Goal: Task Accomplishment & Management: Manage account settings

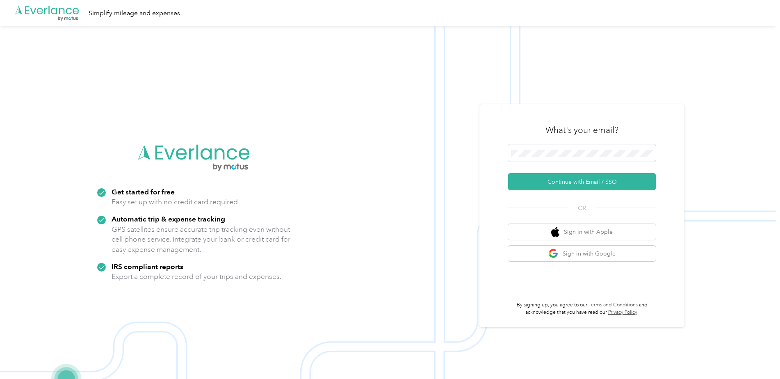
click at [427, 172] on img at bounding box center [388, 215] width 776 height 379
click at [561, 182] on button "Continue with Email / SSO" at bounding box center [582, 181] width 148 height 17
click at [560, 182] on button "Continue with Email / SSO" at bounding box center [582, 181] width 148 height 17
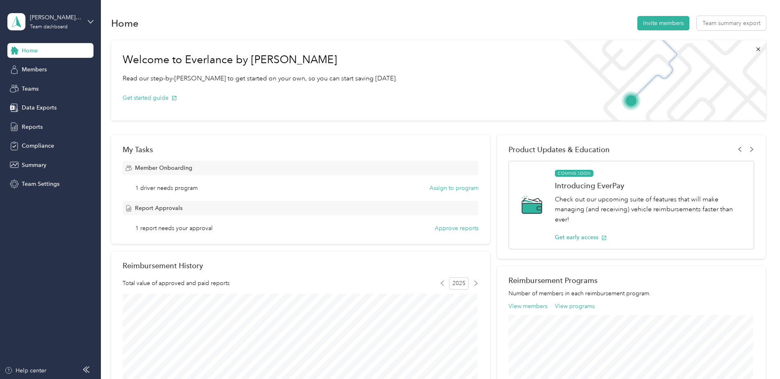
click at [87, 22] on div "[PERSON_NAME][EMAIL_ADDRESS][PERSON_NAME][DOMAIN_NAME] Team dashboard" at bounding box center [50, 21] width 86 height 29
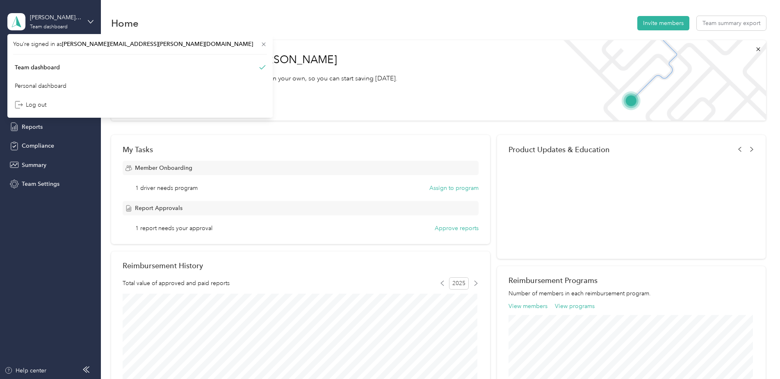
click at [86, 22] on div "[PERSON_NAME][EMAIL_ADDRESS][PERSON_NAME][DOMAIN_NAME] Team dashboard" at bounding box center [50, 21] width 86 height 29
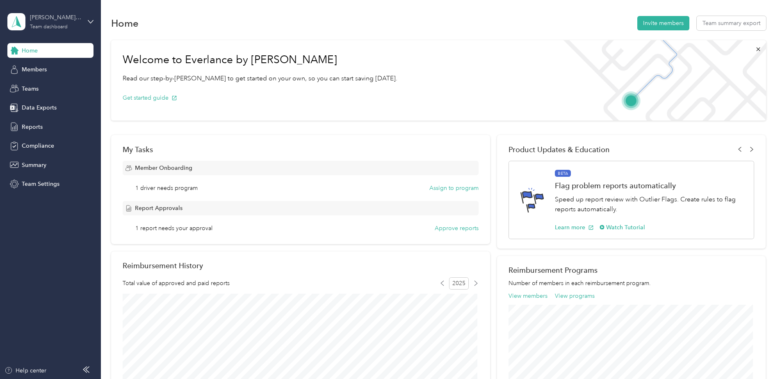
click at [76, 21] on div "[PERSON_NAME][EMAIL_ADDRESS][PERSON_NAME][DOMAIN_NAME]" at bounding box center [55, 17] width 51 height 9
click at [45, 85] on div "Personal dashboard" at bounding box center [41, 86] width 52 height 9
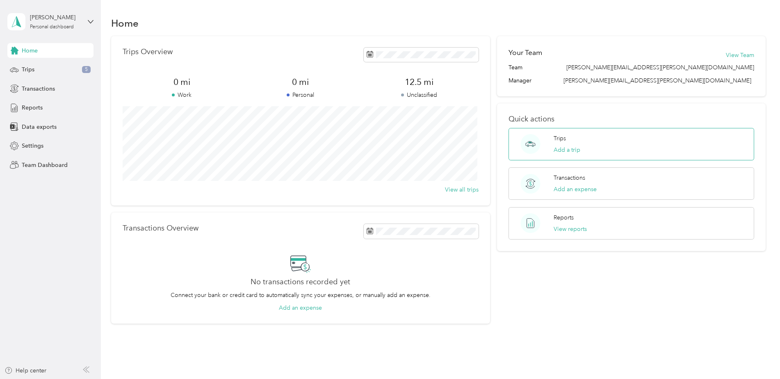
click at [554, 138] on p "Trips" at bounding box center [560, 138] width 12 height 9
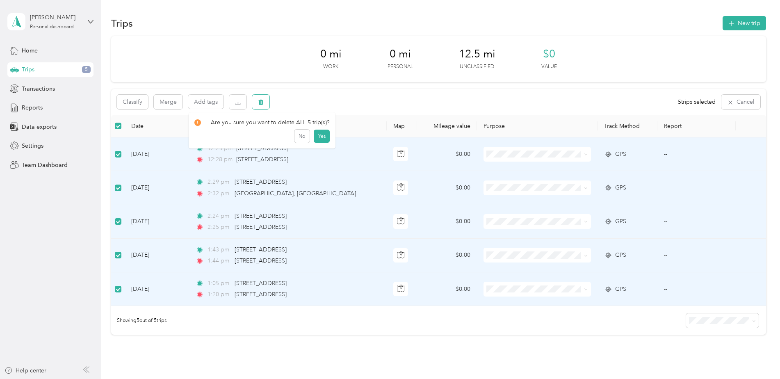
click at [260, 104] on icon "button" at bounding box center [260, 102] width 5 height 5
click at [325, 138] on button "Yes" at bounding box center [322, 136] width 16 height 13
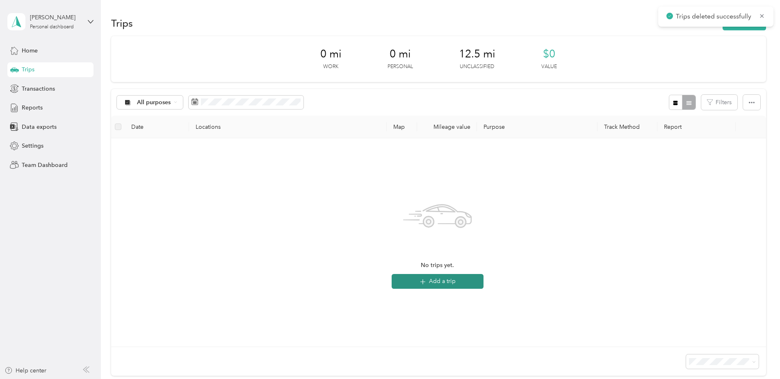
click at [438, 279] on button "Add a trip" at bounding box center [438, 281] width 92 height 15
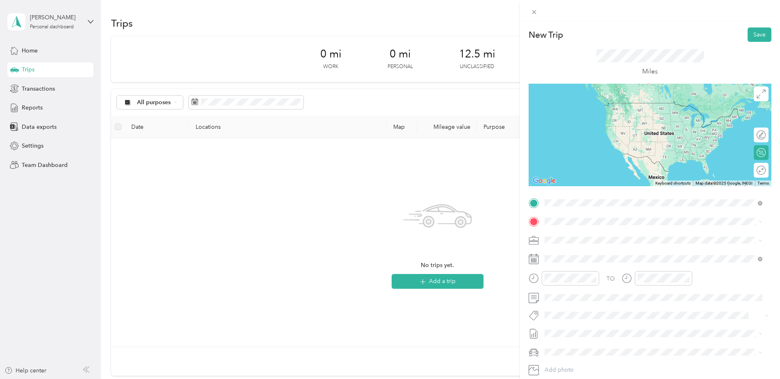
click at [579, 234] on span "[STREET_ADDRESS][US_STATE]" at bounding box center [601, 232] width 82 height 7
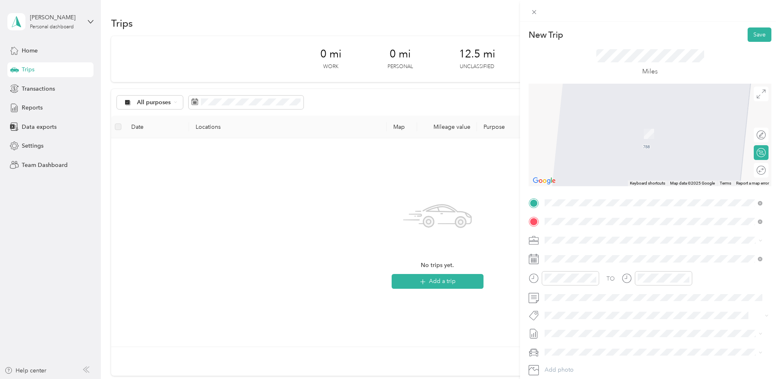
click at [590, 255] on span "201 Hutchinson Avenue Columbus, Ohio 43235, United States" at bounding box center [624, 250] width 128 height 7
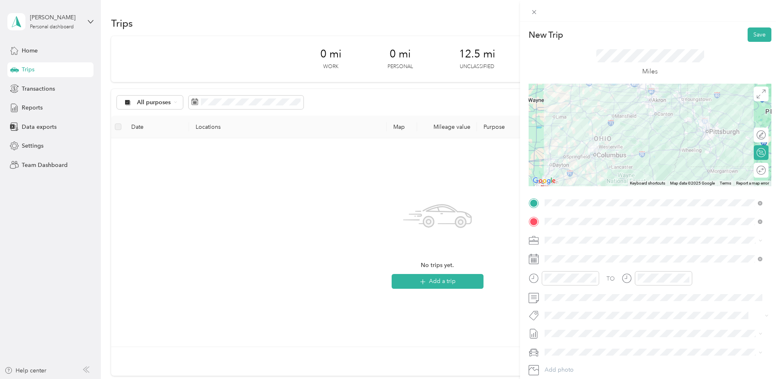
click at [644, 104] on div at bounding box center [650, 135] width 243 height 103
click at [631, 107] on div at bounding box center [650, 135] width 243 height 103
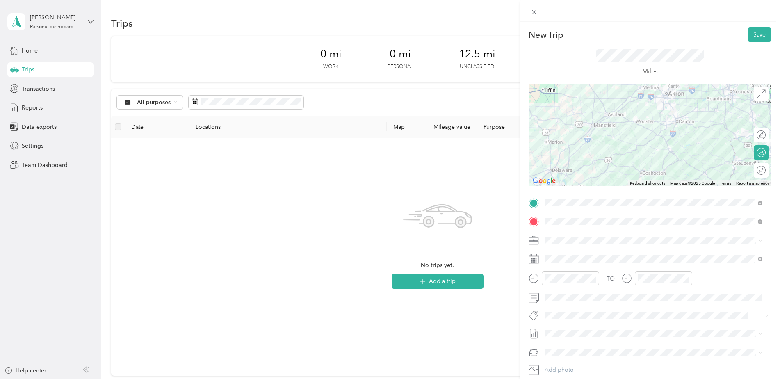
click at [629, 103] on div at bounding box center [650, 135] width 243 height 103
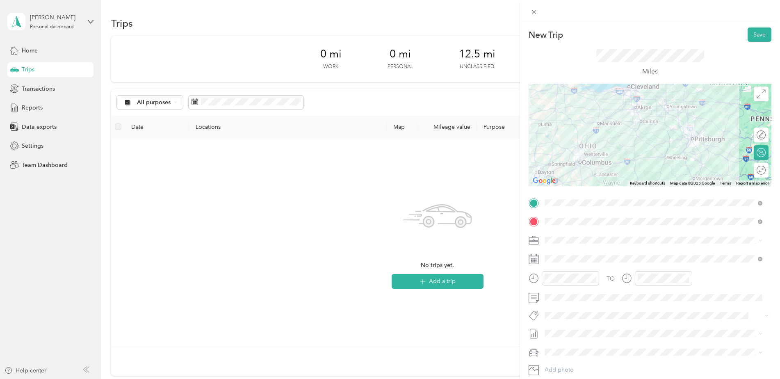
drag, startPoint x: 704, startPoint y: 141, endPoint x: 705, endPoint y: 114, distance: 26.3
click at [705, 114] on div at bounding box center [650, 135] width 243 height 103
click at [759, 239] on icon at bounding box center [761, 241] width 4 height 4
click at [637, 261] on span at bounding box center [657, 258] width 230 height 13
click at [615, 252] on div "TO Add photo" at bounding box center [650, 295] width 243 height 198
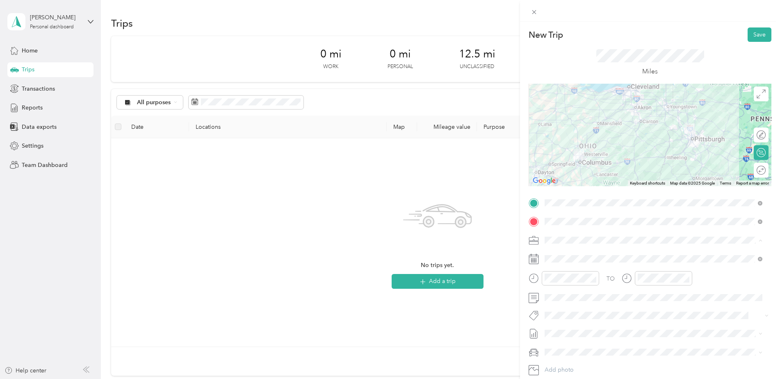
drag, startPoint x: 584, startPoint y: 244, endPoint x: 571, endPoint y: 253, distance: 15.9
click at [571, 253] on div "Personal" at bounding box center [648, 254] width 203 height 9
click at [592, 135] on div at bounding box center [650, 135] width 243 height 103
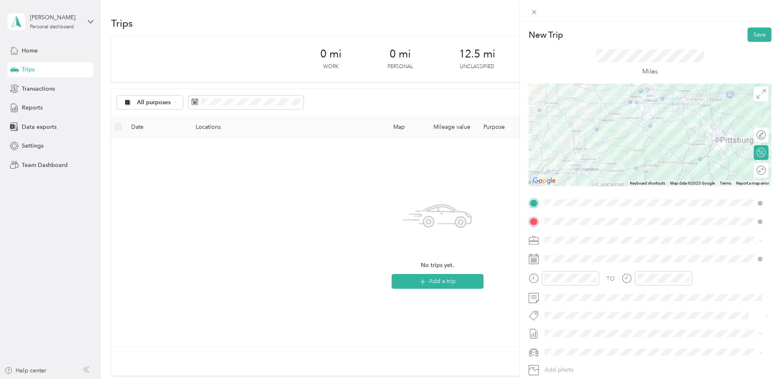
click at [592, 135] on div at bounding box center [650, 135] width 243 height 103
click at [586, 136] on div at bounding box center [650, 135] width 243 height 103
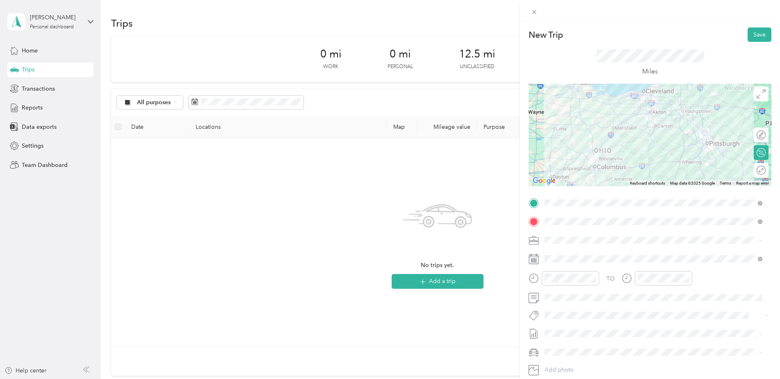
click at [533, 238] on icon at bounding box center [534, 240] width 10 height 10
click at [593, 279] on icon "close-circle" at bounding box center [594, 278] width 6 height 6
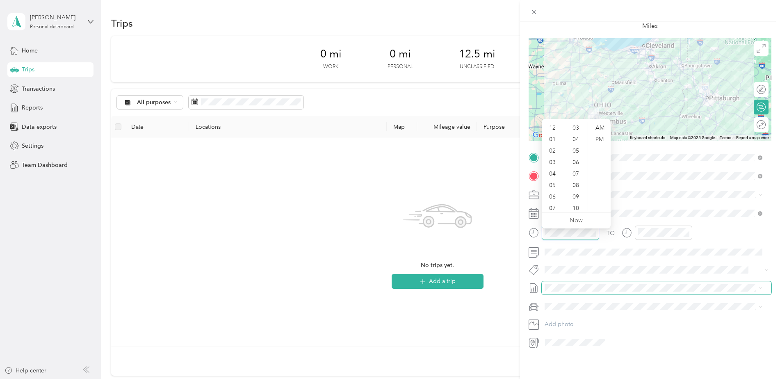
scroll to position [52, 0]
drag, startPoint x: 613, startPoint y: 335, endPoint x: 533, endPoint y: 335, distance: 79.6
click at [533, 338] on icon at bounding box center [534, 343] width 11 height 11
click at [572, 340] on span at bounding box center [575, 342] width 66 height 13
click at [167, 101] on div "New Trip Save This trip cannot be edited because it is either under review, app…" at bounding box center [390, 189] width 780 height 379
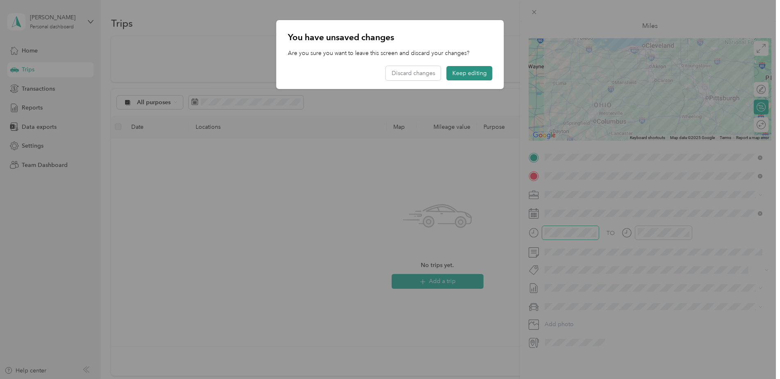
click at [469, 75] on button "Keep editing" at bounding box center [470, 73] width 46 height 14
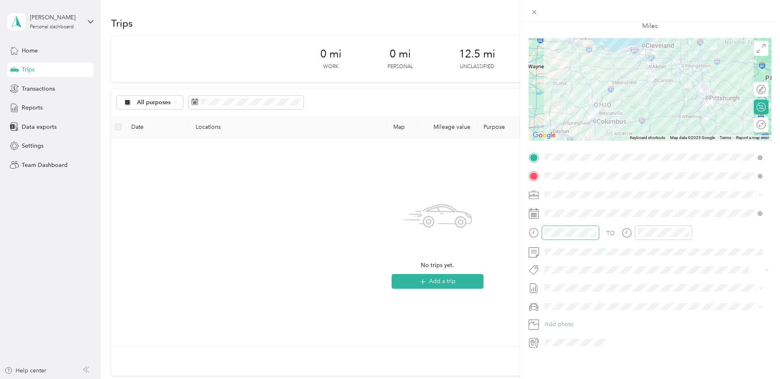
click at [438, 278] on div "New Trip Save This trip cannot be edited because it is either under review, app…" at bounding box center [390, 189] width 780 height 379
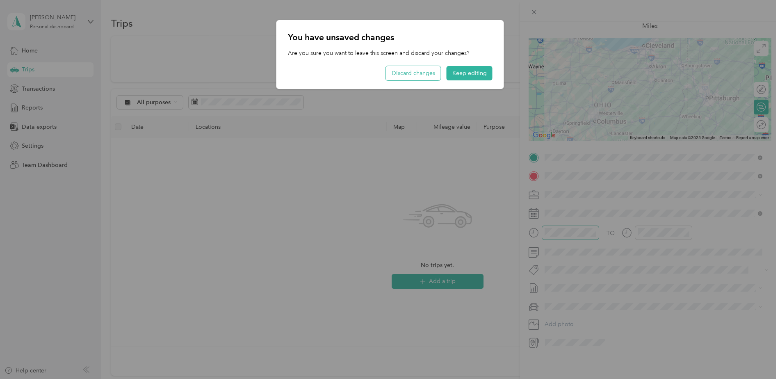
click at [406, 67] on button "Discard changes" at bounding box center [413, 73] width 55 height 14
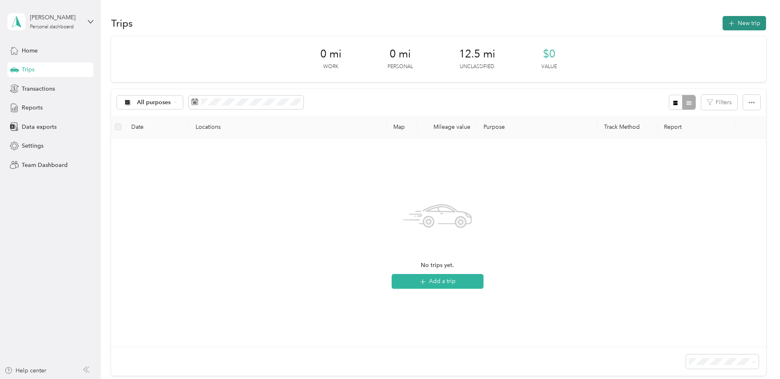
click at [748, 23] on button "New trip" at bounding box center [744, 23] width 43 height 14
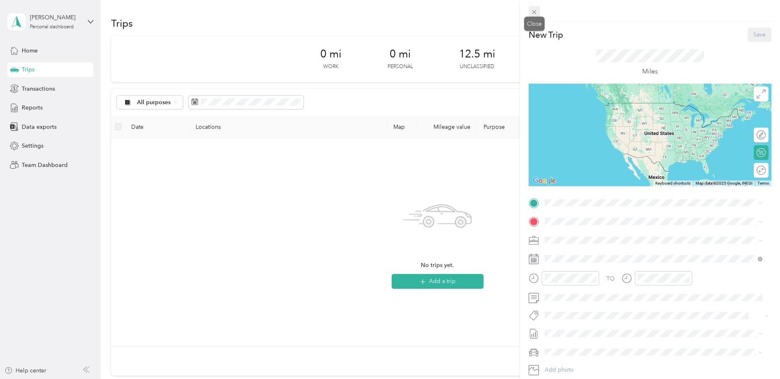
click at [535, 12] on icon at bounding box center [534, 12] width 7 height 7
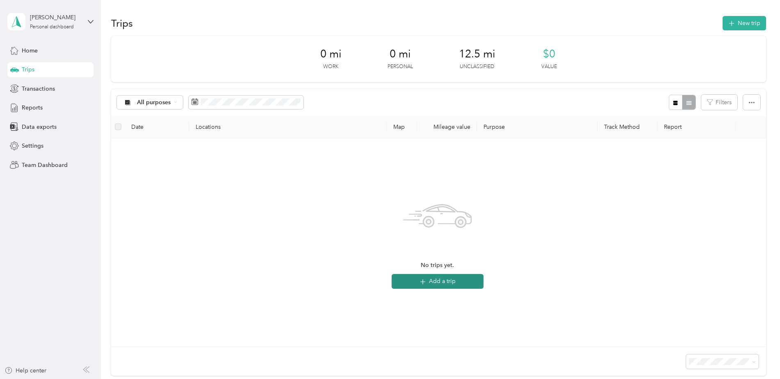
click at [450, 281] on button "Add a trip" at bounding box center [438, 281] width 92 height 15
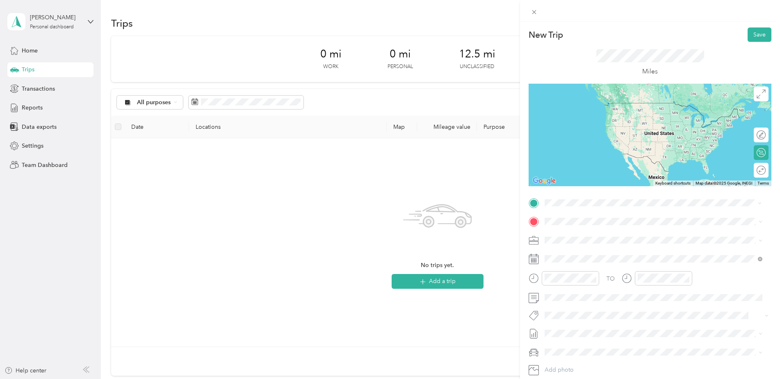
click at [591, 233] on span "788 Village Club Drive Wexford, Pennsylvania 15090, United States" at bounding box center [601, 231] width 82 height 7
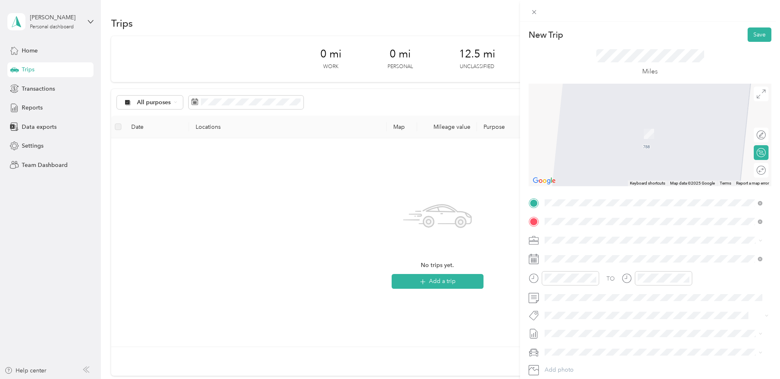
click at [603, 271] on span "201 Hutchinson Avenue Columbus, Ohio 43235, United States" at bounding box center [624, 267] width 128 height 7
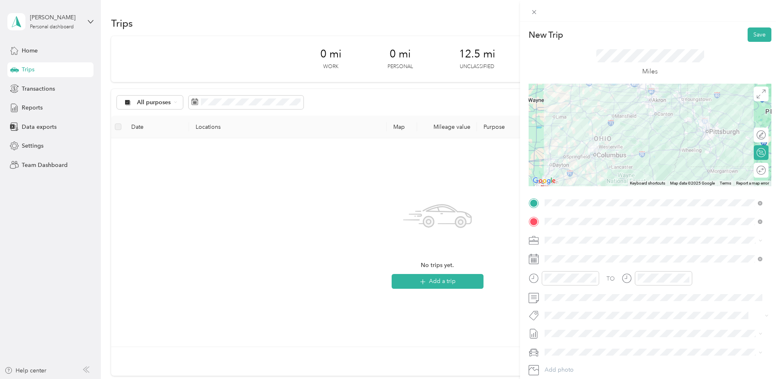
click at [544, 238] on span at bounding box center [657, 240] width 230 height 13
click at [567, 255] on span "Personal" at bounding box center [558, 254] width 22 height 7
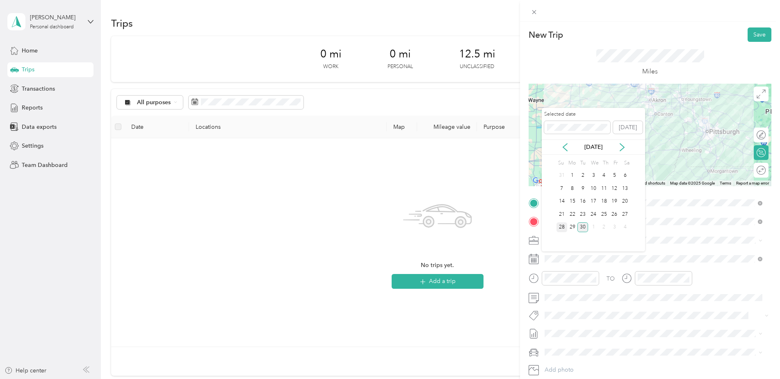
click at [559, 228] on div "28" at bounding box center [562, 227] width 11 height 10
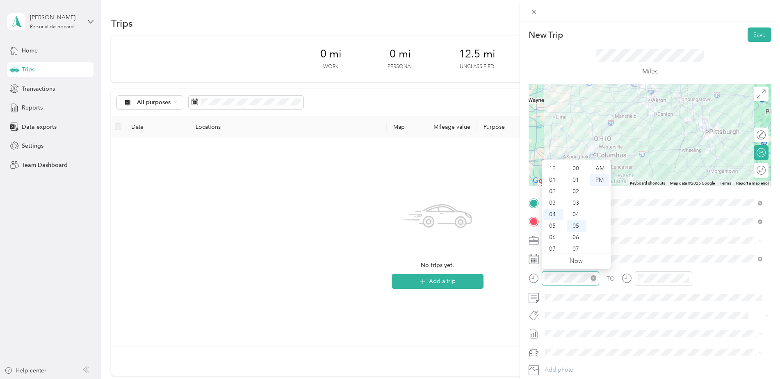
scroll to position [57, 0]
click at [595, 278] on icon "close-circle" at bounding box center [594, 278] width 6 height 6
click at [557, 205] on div "04" at bounding box center [553, 206] width 20 height 11
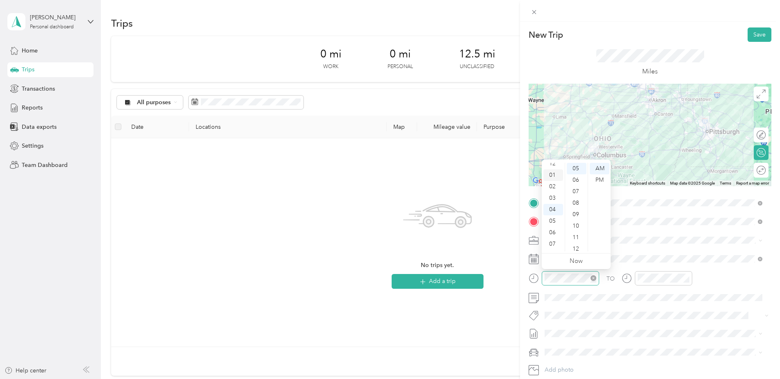
click at [552, 178] on div "01" at bounding box center [553, 174] width 20 height 11
click at [594, 178] on div "PM" at bounding box center [600, 179] width 20 height 11
click at [575, 169] on div "00" at bounding box center [577, 168] width 20 height 11
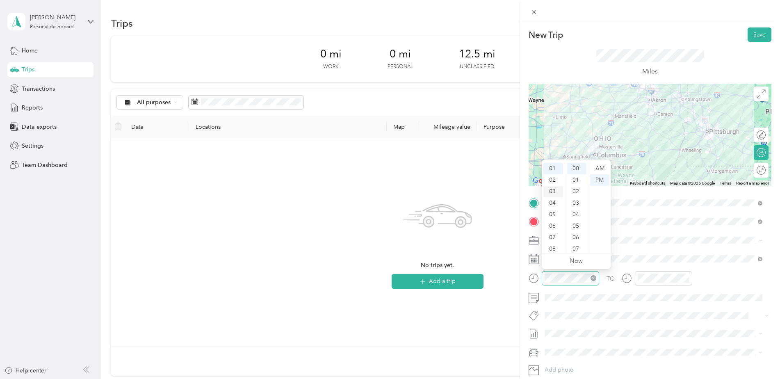
click at [555, 192] on div "03" at bounding box center [553, 191] width 20 height 11
click at [596, 309] on div "TO Add photo" at bounding box center [650, 295] width 243 height 198
click at [687, 279] on icon "close-circle" at bounding box center [687, 278] width 6 height 6
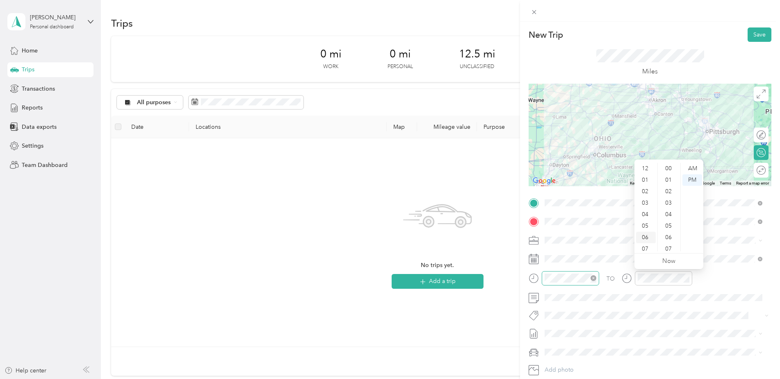
click at [645, 238] on div "06" at bounding box center [646, 237] width 20 height 11
click at [674, 233] on div "20" at bounding box center [669, 233] width 20 height 11
click at [665, 235] on div "20" at bounding box center [669, 233] width 20 height 11
click at [666, 233] on div "20" at bounding box center [669, 233] width 20 height 11
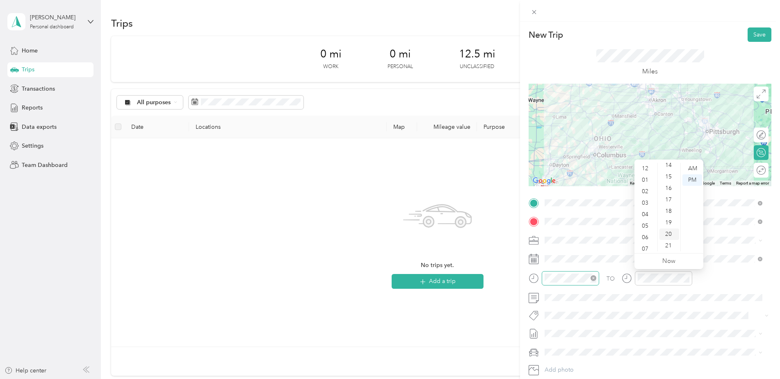
click at [666, 232] on div "20" at bounding box center [669, 233] width 20 height 11
click at [666, 233] on div "20" at bounding box center [669, 233] width 20 height 11
click at [661, 326] on div "TO Add photo" at bounding box center [650, 295] width 243 height 198
click at [627, 279] on icon at bounding box center [627, 278] width 10 height 10
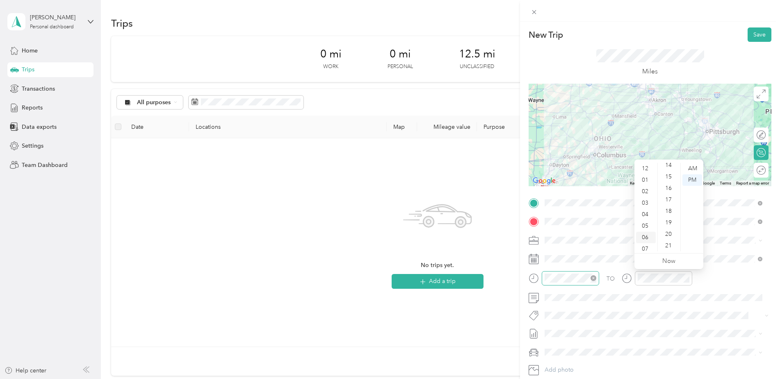
click at [644, 235] on div "06" at bounding box center [646, 237] width 20 height 11
click at [648, 236] on div "06" at bounding box center [646, 237] width 20 height 11
click at [648, 237] on div "06" at bounding box center [646, 237] width 20 height 11
click at [623, 335] on div "TO Add photo" at bounding box center [650, 295] width 243 height 198
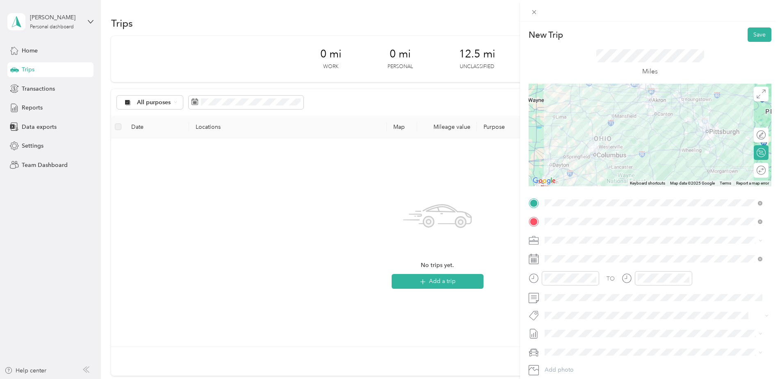
click at [640, 248] on div "TO Add photo" at bounding box center [650, 295] width 243 height 198
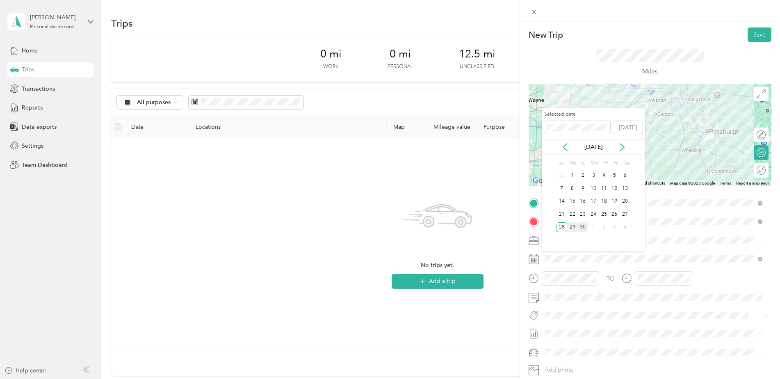
click at [573, 226] on div "29" at bounding box center [572, 227] width 11 height 10
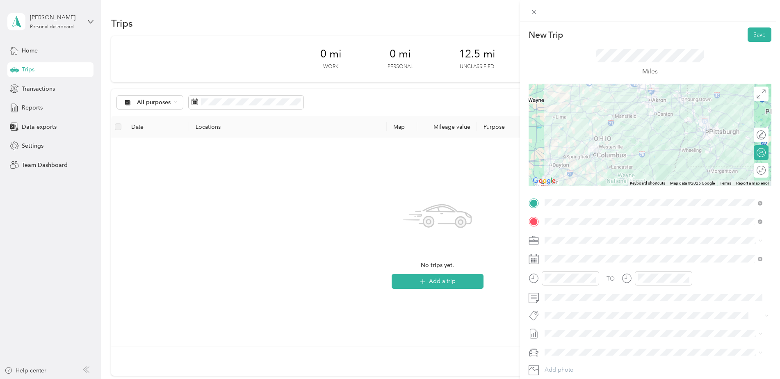
click at [627, 305] on div "TO Add photo" at bounding box center [650, 295] width 243 height 198
click at [602, 286] on div "TO" at bounding box center [650, 281] width 243 height 20
click at [602, 305] on div "TO Add photo" at bounding box center [650, 295] width 243 height 198
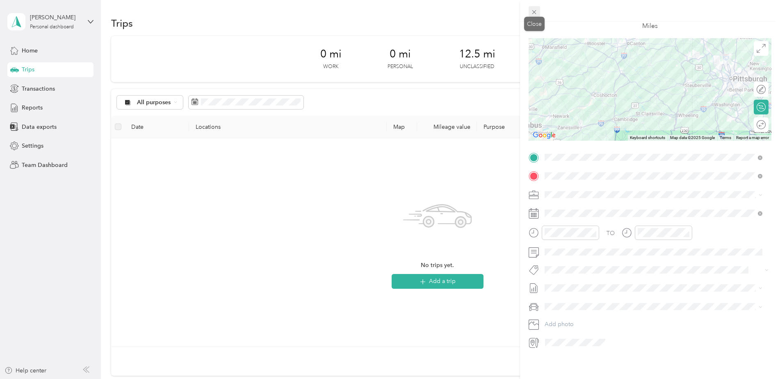
click at [536, 13] on icon at bounding box center [534, 12] width 7 height 7
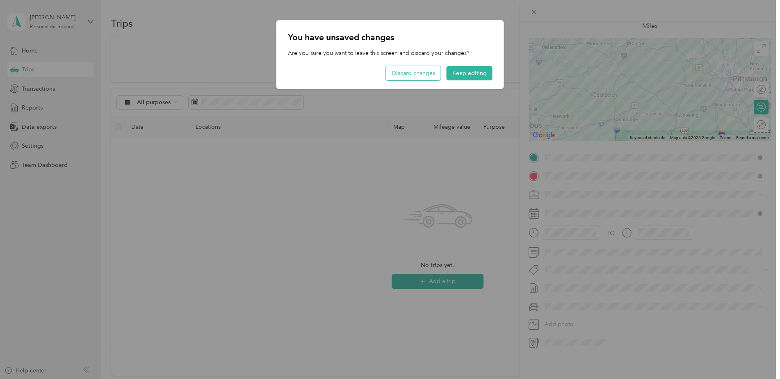
click at [405, 72] on button "Discard changes" at bounding box center [413, 73] width 55 height 14
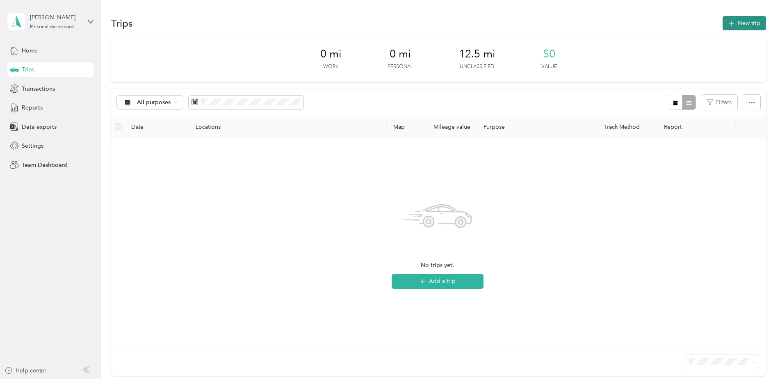
click at [733, 20] on button "New trip" at bounding box center [744, 23] width 43 height 14
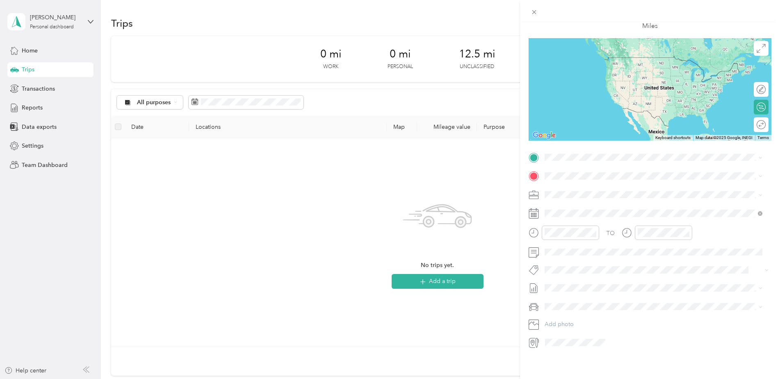
click at [534, 339] on icon at bounding box center [532, 342] width 5 height 7
click at [535, 339] on icon at bounding box center [532, 342] width 5 height 7
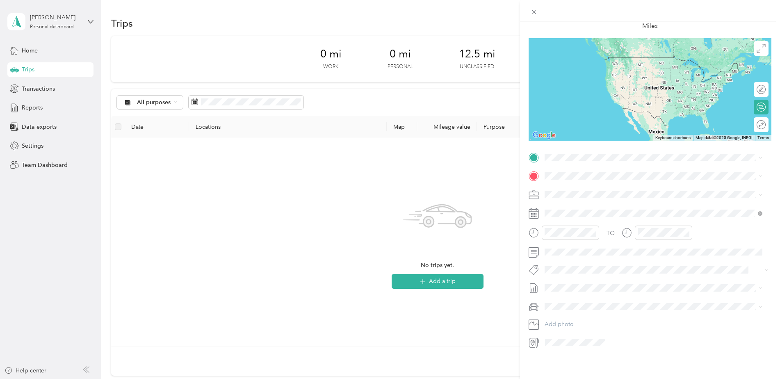
click at [535, 339] on icon at bounding box center [532, 342] width 5 height 7
click at [535, 338] on icon at bounding box center [534, 343] width 11 height 11
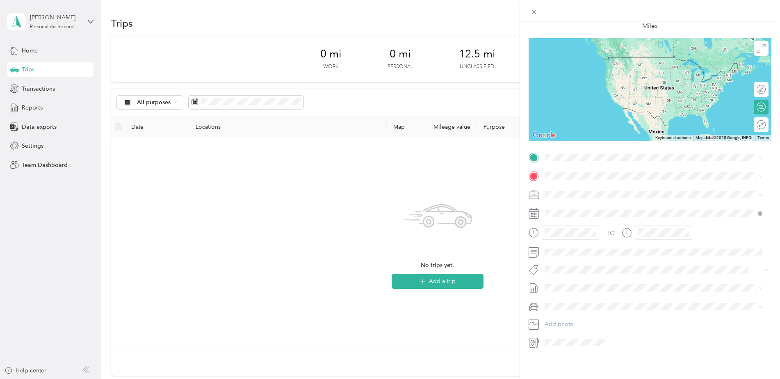
click at [535, 338] on icon at bounding box center [534, 343] width 11 height 11
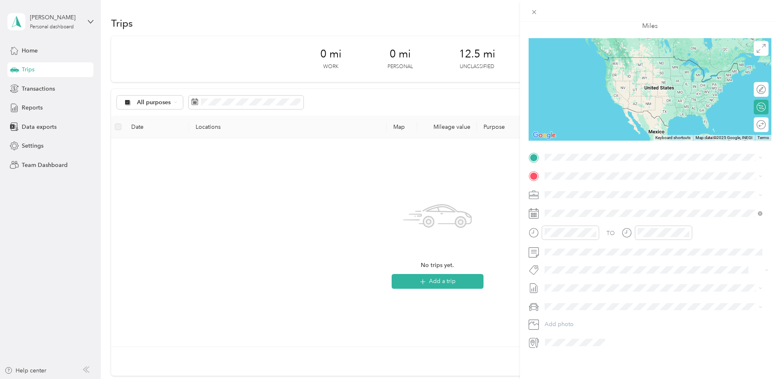
click at [536, 338] on icon at bounding box center [534, 343] width 11 height 11
drag, startPoint x: 440, startPoint y: 125, endPoint x: 444, endPoint y: 126, distance: 4.3
click at [443, 126] on div "New Trip Save This trip cannot be edited because it is either under review, app…" at bounding box center [390, 189] width 780 height 379
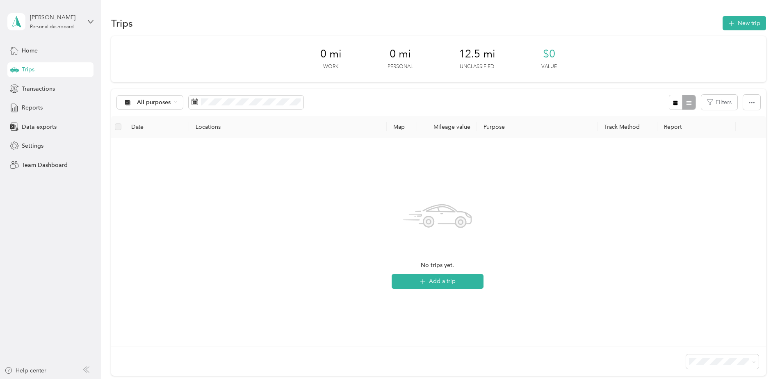
click at [445, 125] on div at bounding box center [390, 189] width 780 height 379
click at [445, 125] on th "Mileage value" at bounding box center [447, 127] width 60 height 23
drag, startPoint x: 445, startPoint y: 125, endPoint x: 499, endPoint y: 128, distance: 54.6
click at [499, 128] on th "Purpose" at bounding box center [537, 127] width 120 height 23
click at [53, 23] on div "Kristy Hecht Personal dashboard" at bounding box center [55, 21] width 51 height 16
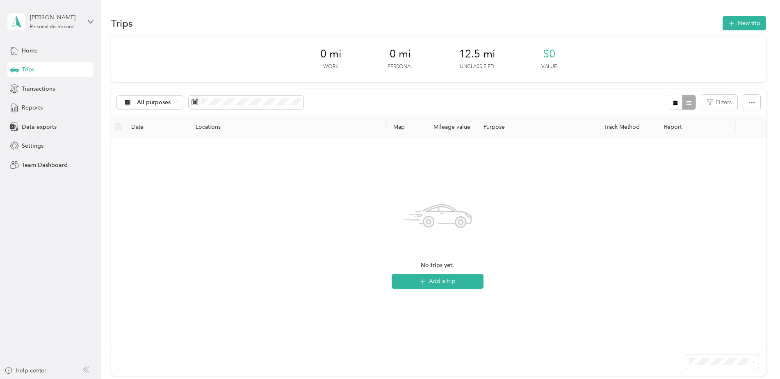
click at [43, 85] on div "Personal dashboard" at bounding box center [41, 86] width 53 height 9
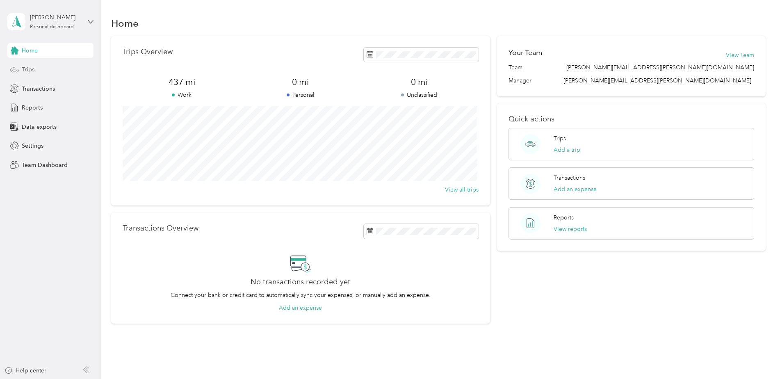
click at [35, 68] on div "Trips" at bounding box center [50, 69] width 86 height 15
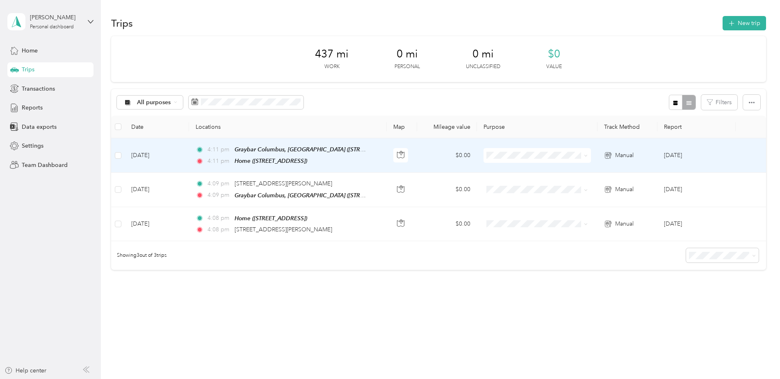
click at [258, 153] on div "Graybar Columbus, OH (6399 Shier Rings Road, Dublin, Ohio)" at bounding box center [301, 149] width 133 height 9
click at [462, 152] on td "$0.00" at bounding box center [447, 154] width 60 height 34
click at [135, 102] on button "Classify" at bounding box center [132, 102] width 31 height 14
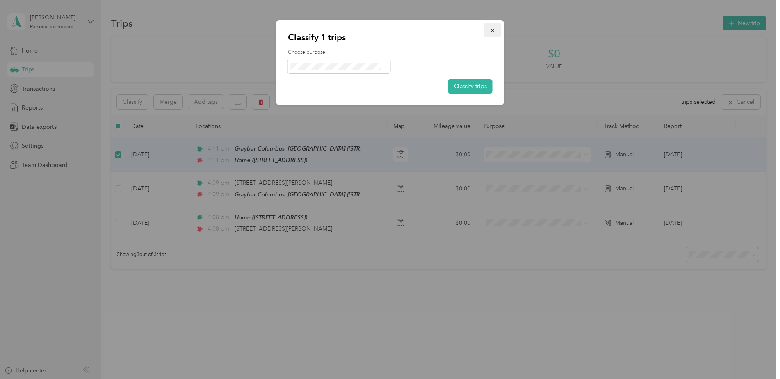
click at [494, 27] on span "button" at bounding box center [493, 30] width 6 height 7
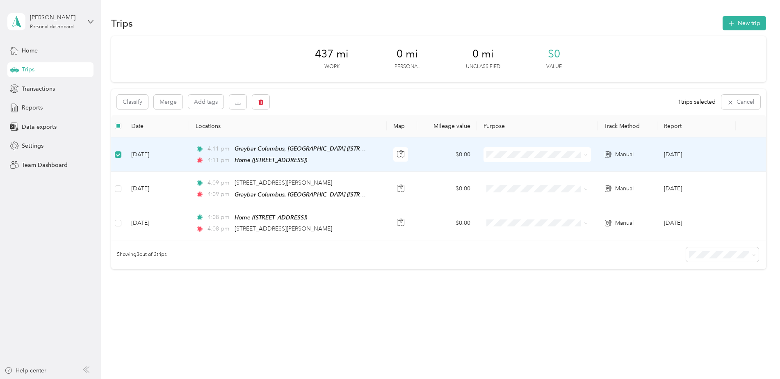
scroll to position [2, 0]
click at [458, 148] on td "$0.00" at bounding box center [447, 154] width 60 height 34
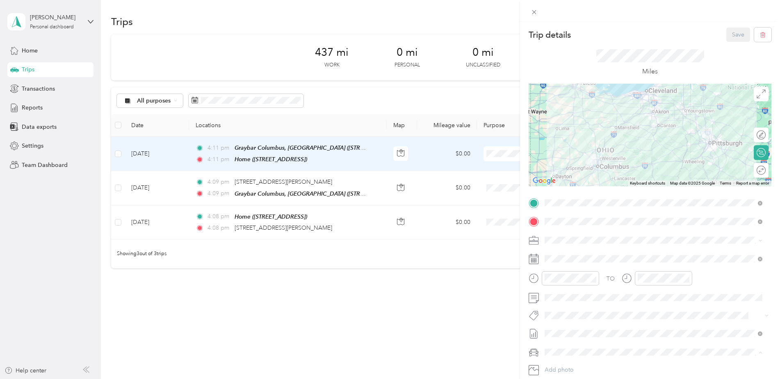
click at [569, 363] on span "Kia Sorento" at bounding box center [562, 366] width 30 height 7
click at [735, 36] on button "Save" at bounding box center [738, 34] width 24 height 14
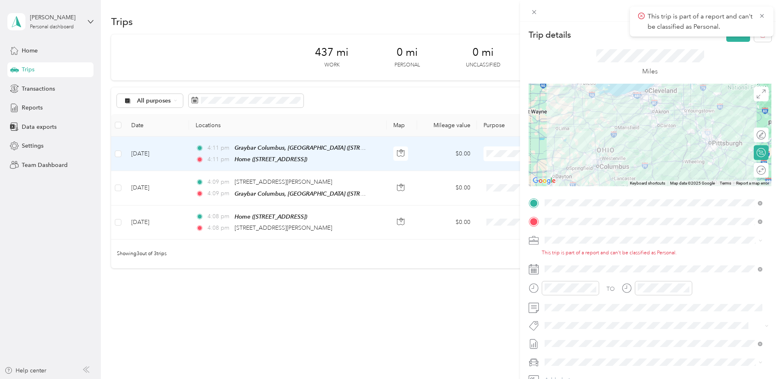
click at [599, 38] on div "Trip details Save" at bounding box center [650, 34] width 243 height 14
click at [764, 15] on icon at bounding box center [762, 15] width 7 height 7
click at [535, 10] on icon at bounding box center [534, 12] width 7 height 7
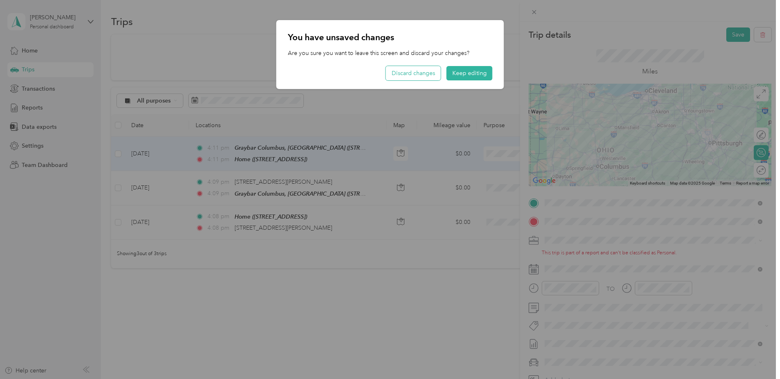
click at [422, 71] on button "Discard changes" at bounding box center [413, 73] width 55 height 14
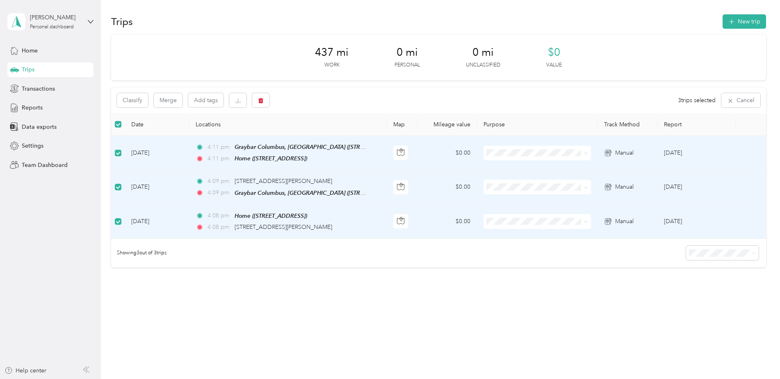
click at [117, 128] on label at bounding box center [118, 124] width 7 height 9
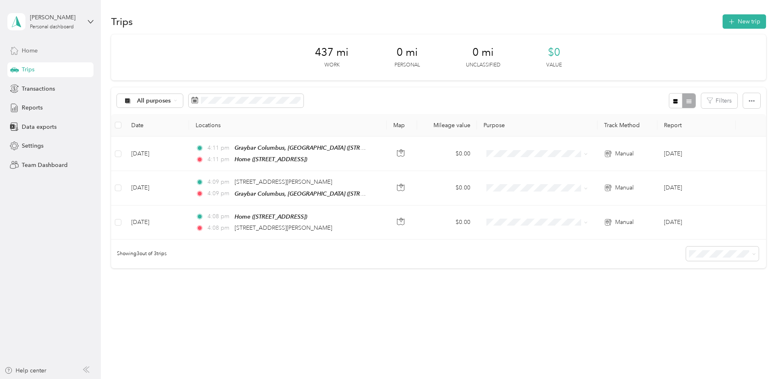
click at [32, 51] on span "Home" at bounding box center [30, 50] width 16 height 9
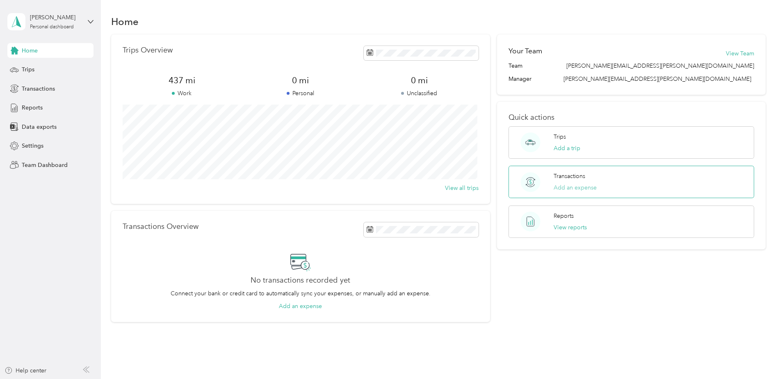
click at [571, 189] on button "Add an expense" at bounding box center [575, 187] width 43 height 9
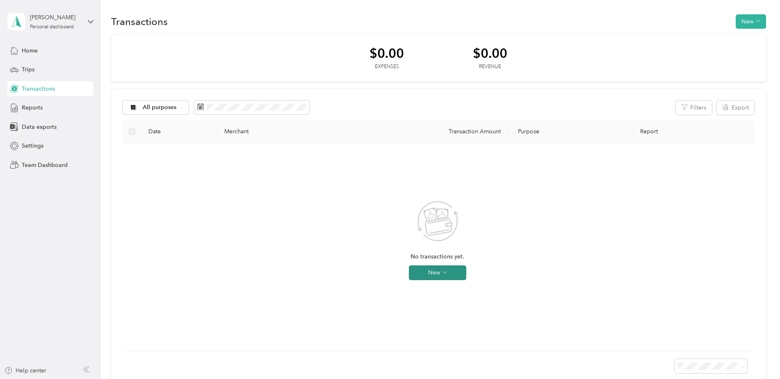
click at [433, 275] on button "New" at bounding box center [437, 272] width 57 height 15
click at [439, 291] on span "Expense" at bounding box center [449, 288] width 22 height 9
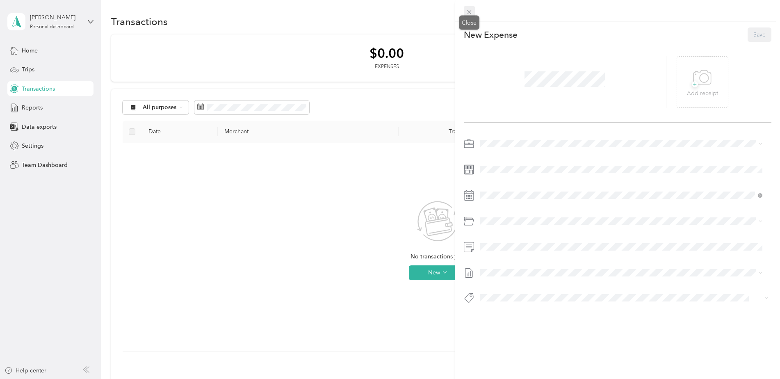
click at [472, 10] on icon at bounding box center [469, 12] width 7 height 7
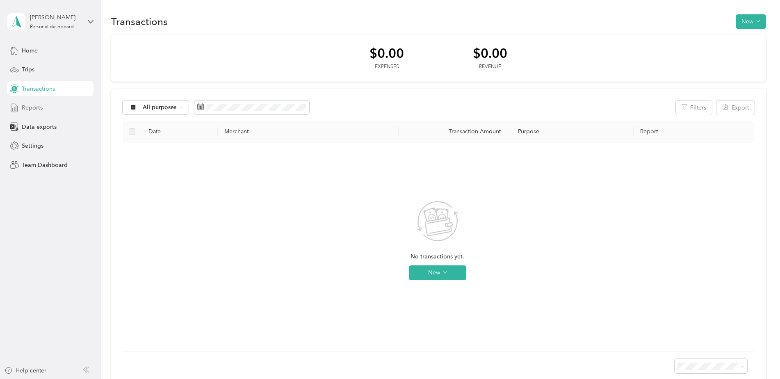
click at [35, 107] on span "Reports" at bounding box center [32, 107] width 21 height 9
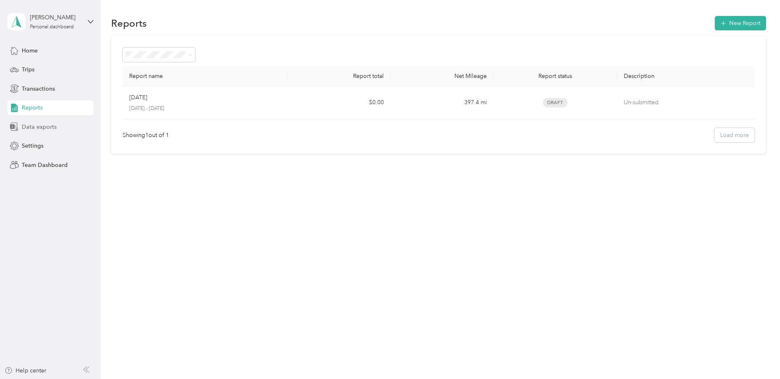
click at [27, 129] on span "Data exports" at bounding box center [39, 127] width 35 height 9
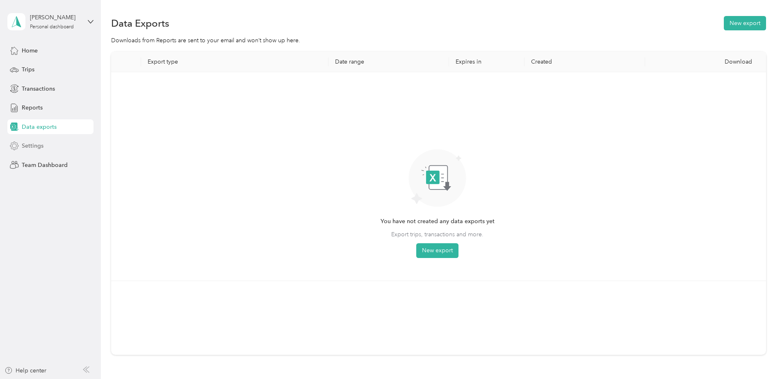
click at [34, 149] on span "Settings" at bounding box center [33, 145] width 22 height 9
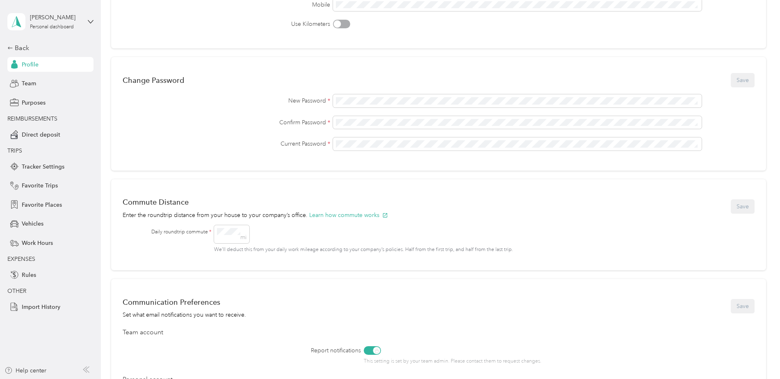
scroll to position [41, 0]
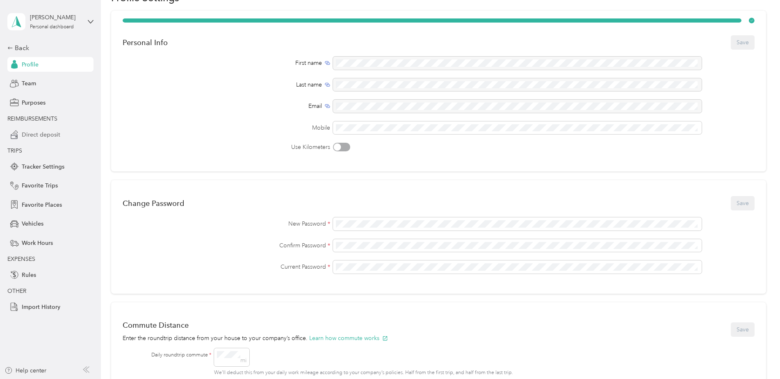
click at [32, 135] on span "Direct deposit" at bounding box center [41, 134] width 39 height 9
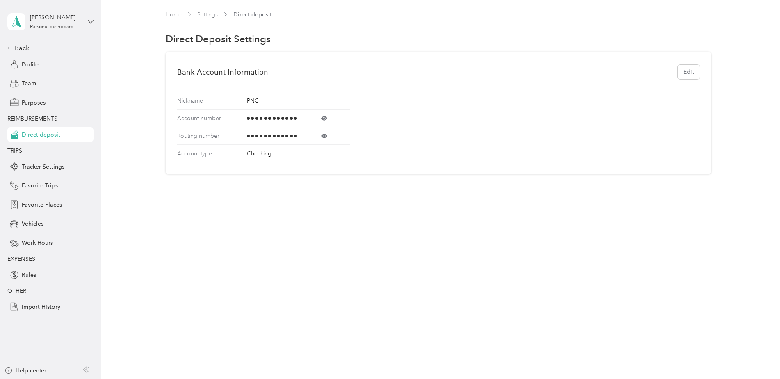
click at [325, 118] on icon at bounding box center [324, 118] width 2 height 2
click at [325, 118] on icon at bounding box center [324, 118] width 6 height 6
click at [41, 168] on span "Tracker Settings" at bounding box center [43, 166] width 43 height 9
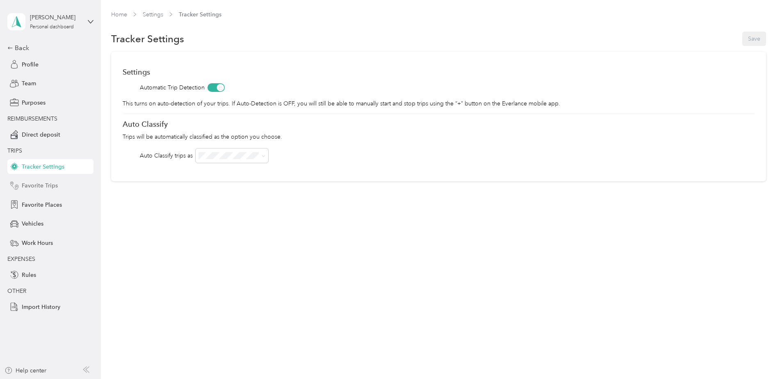
click at [42, 187] on span "Favorite Trips" at bounding box center [40, 185] width 36 height 9
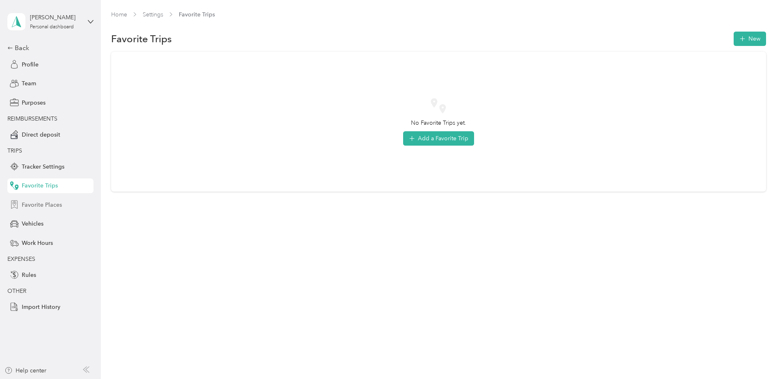
click at [40, 208] on span "Favorite Places" at bounding box center [42, 205] width 40 height 9
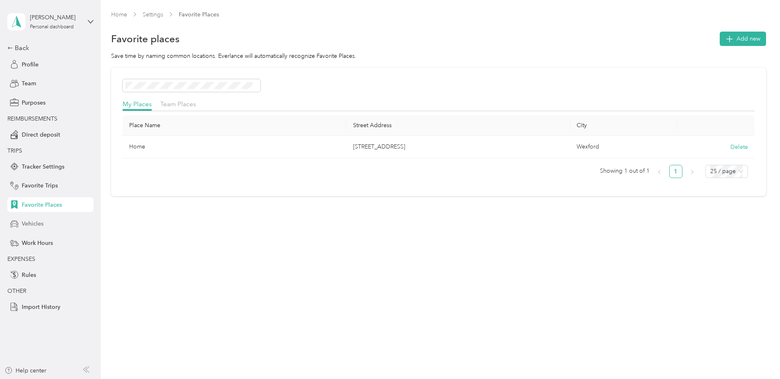
click at [34, 224] on span "Vehicles" at bounding box center [33, 223] width 22 height 9
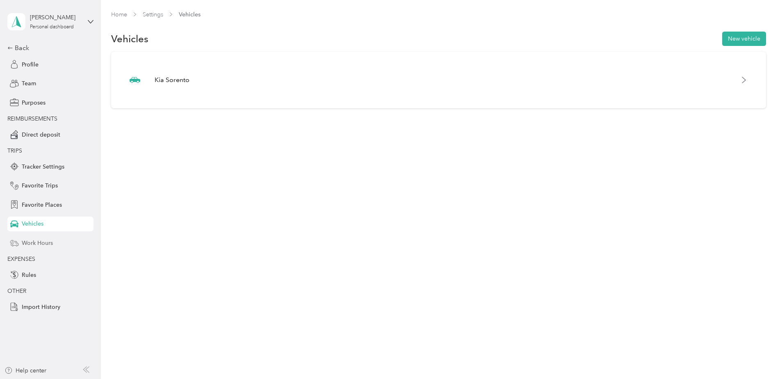
click at [31, 242] on span "Work Hours" at bounding box center [37, 243] width 31 height 9
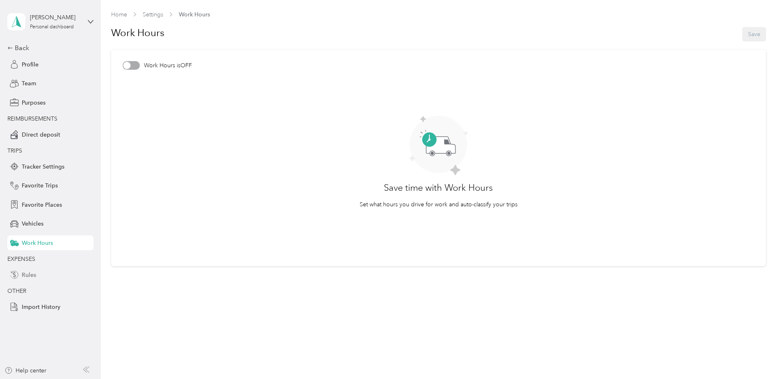
click at [31, 278] on span "Rules" at bounding box center [29, 275] width 14 height 9
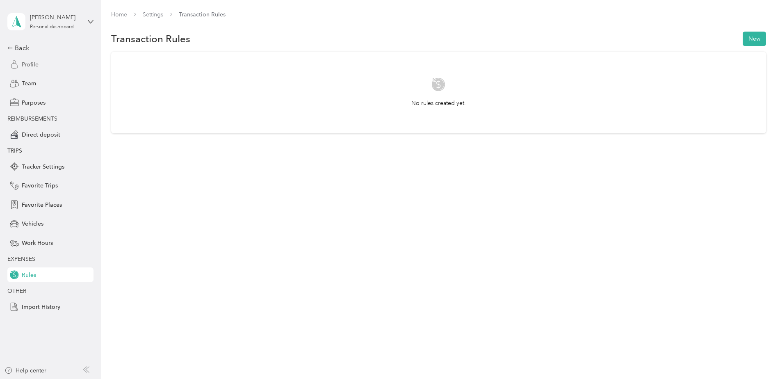
click at [31, 70] on div "Profile" at bounding box center [50, 64] width 86 height 15
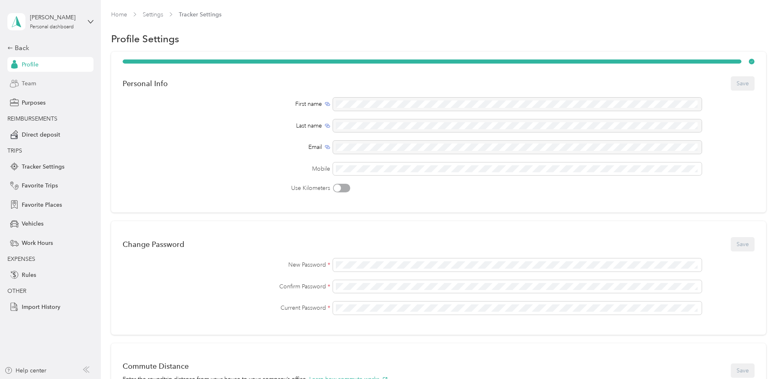
click at [34, 87] on span "Team" at bounding box center [29, 83] width 14 height 9
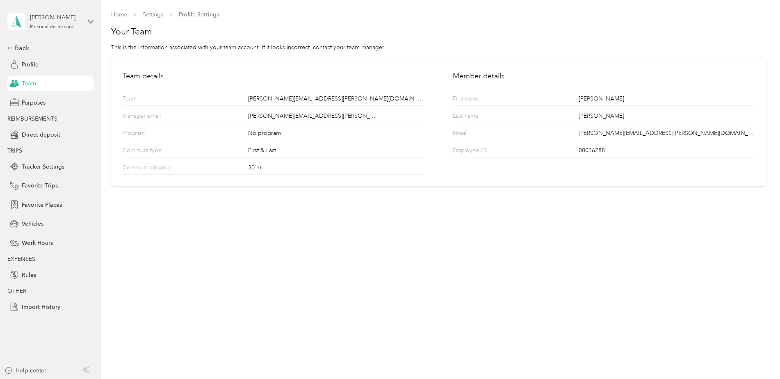
click at [27, 112] on div "Back Profile Team Purposes REIMBURSEMENTS Direct deposit TRIPS Tracker Settings…" at bounding box center [50, 178] width 86 height 271
click at [32, 109] on div "Purposes" at bounding box center [50, 102] width 86 height 15
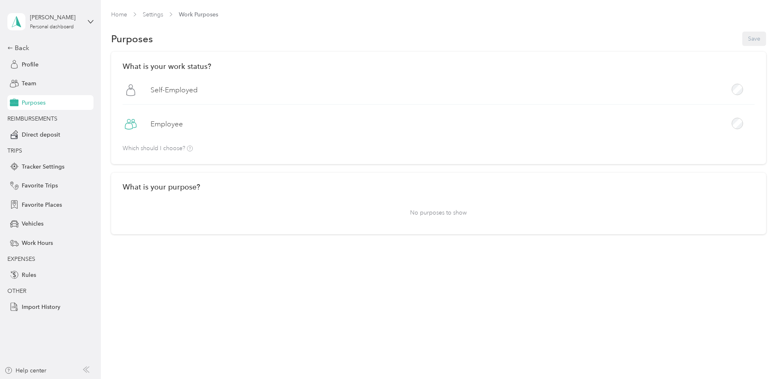
click at [294, 188] on h2 "What is your purpose?" at bounding box center [439, 186] width 632 height 9
click at [203, 188] on h2 "What is your purpose?" at bounding box center [439, 186] width 632 height 9
click at [367, 214] on p "No purposes to show" at bounding box center [439, 213] width 632 height 20
click at [163, 189] on h2 "What is your purpose?" at bounding box center [439, 186] width 632 height 9
drag, startPoint x: 163, startPoint y: 189, endPoint x: 157, endPoint y: 186, distance: 6.2
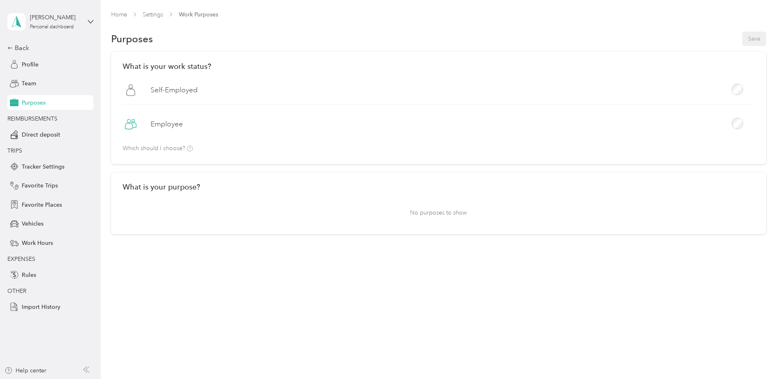
click at [151, 187] on h2 "What is your purpose?" at bounding box center [439, 186] width 632 height 9
click at [225, 186] on h2 "What is your purpose?" at bounding box center [439, 186] width 632 height 9
click at [429, 196] on div "What is your purpose? No purposes to show" at bounding box center [438, 204] width 655 height 62
click at [437, 213] on p "No purposes to show" at bounding box center [439, 213] width 632 height 20
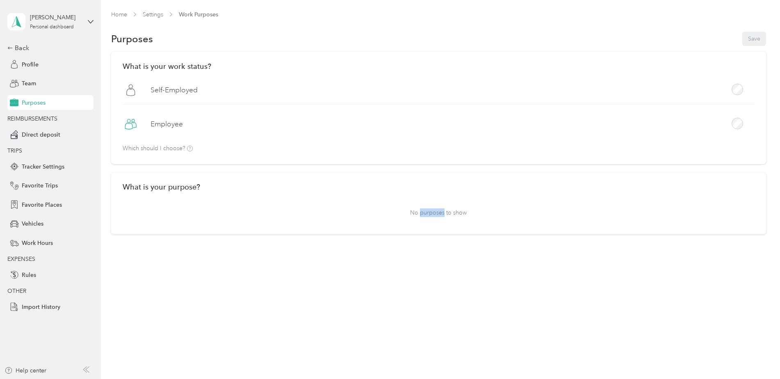
click at [437, 213] on p "No purposes to show" at bounding box center [439, 213] width 632 height 20
click at [760, 38] on button "Save" at bounding box center [754, 39] width 24 height 14
click at [342, 57] on div "What is your work status? Self-Employed Employee Which should I choose?" at bounding box center [438, 108] width 655 height 112
click at [37, 137] on span "Direct deposit" at bounding box center [41, 134] width 39 height 9
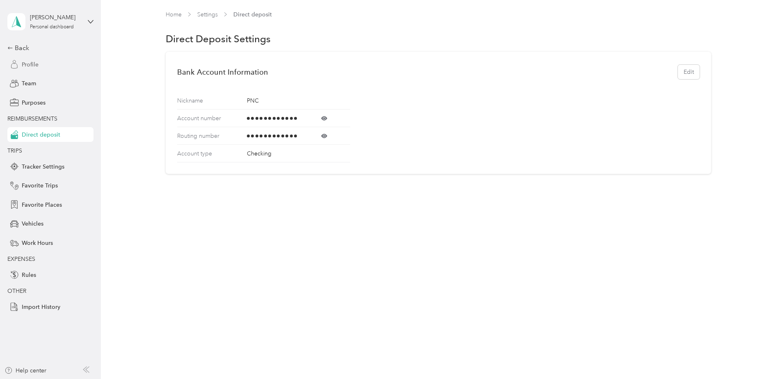
click at [25, 62] on span "Profile" at bounding box center [30, 64] width 17 height 9
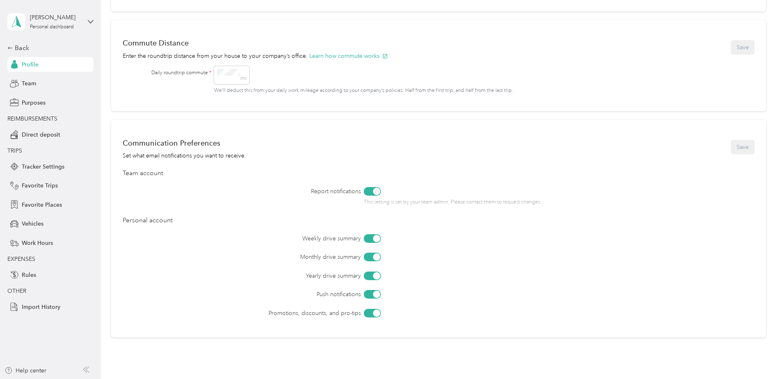
scroll to position [375, 0]
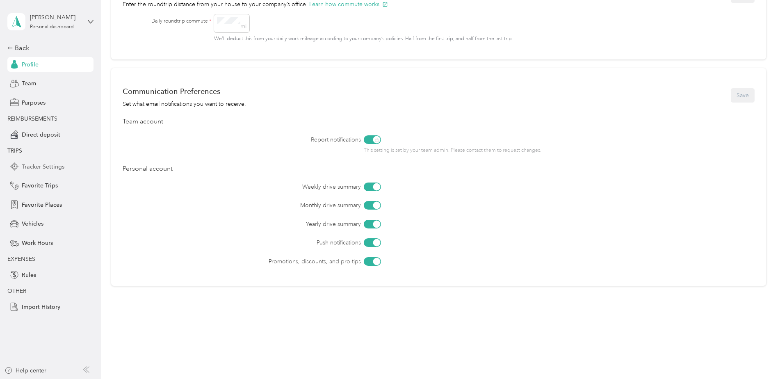
click at [48, 170] on span "Tracker Settings" at bounding box center [43, 166] width 43 height 9
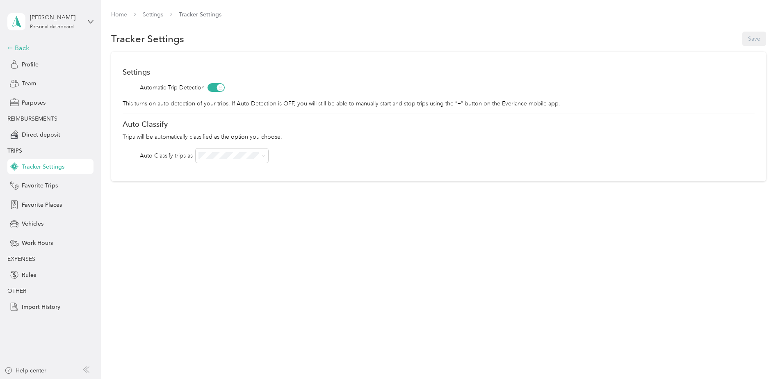
click at [13, 48] on icon at bounding box center [10, 48] width 6 height 6
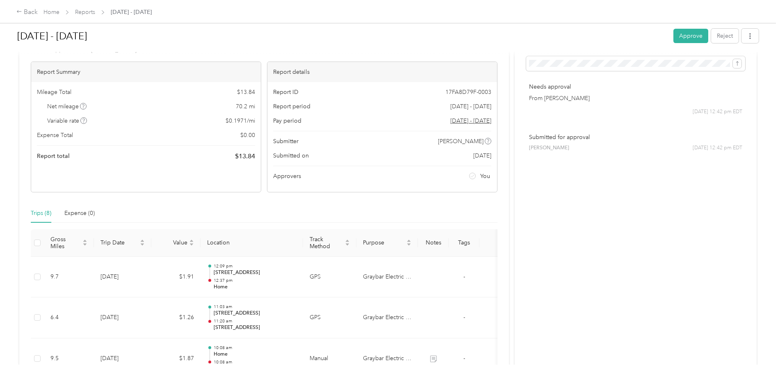
scroll to position [38, 0]
click at [688, 35] on button "Approve" at bounding box center [690, 36] width 35 height 14
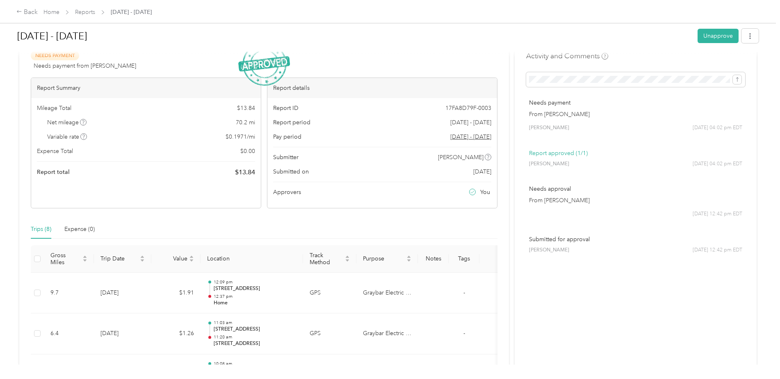
scroll to position [0, 0]
